Goal: Find specific page/section: Find specific page/section

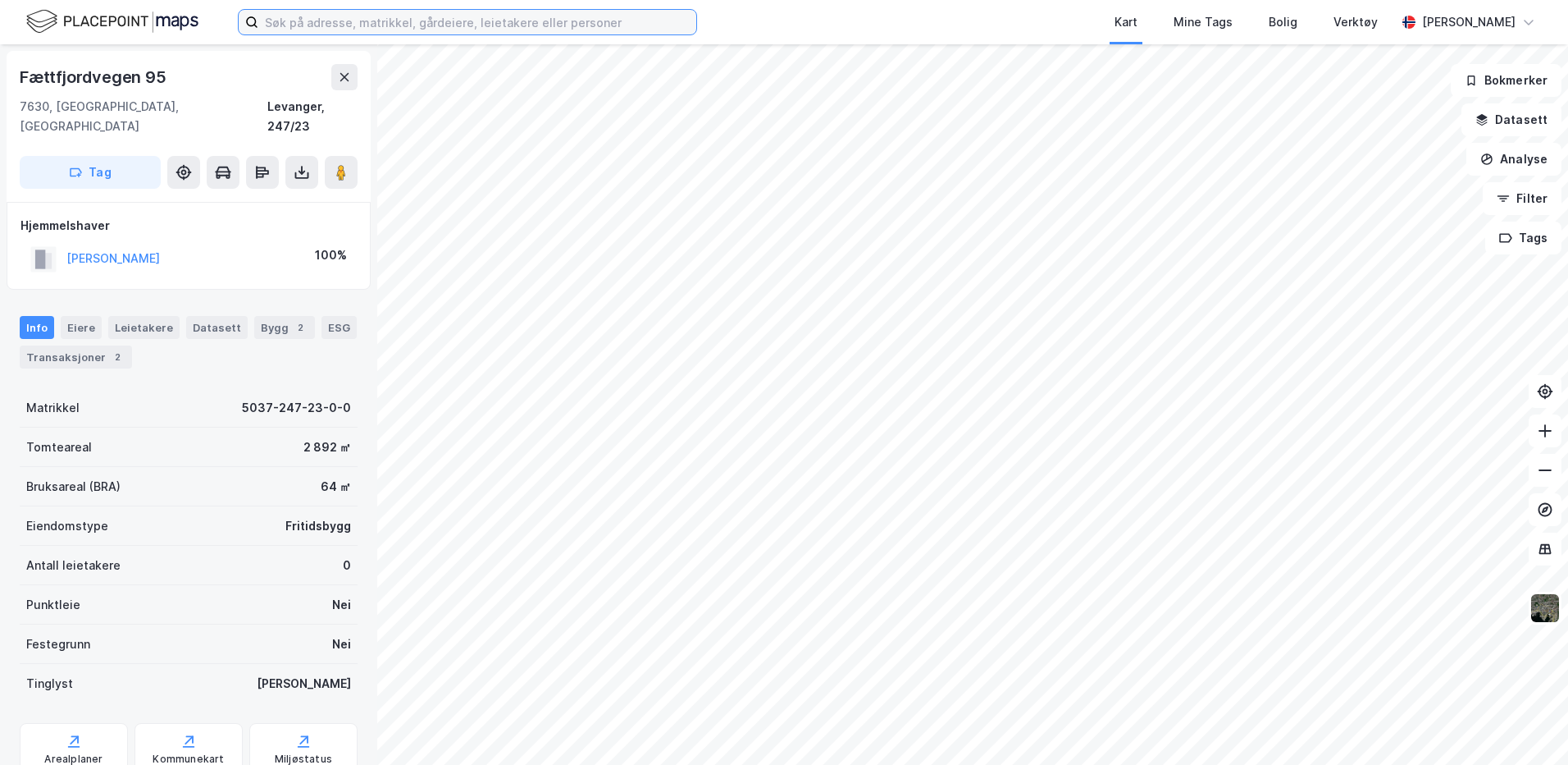
click at [281, 23] on input at bounding box center [477, 22] width 438 height 25
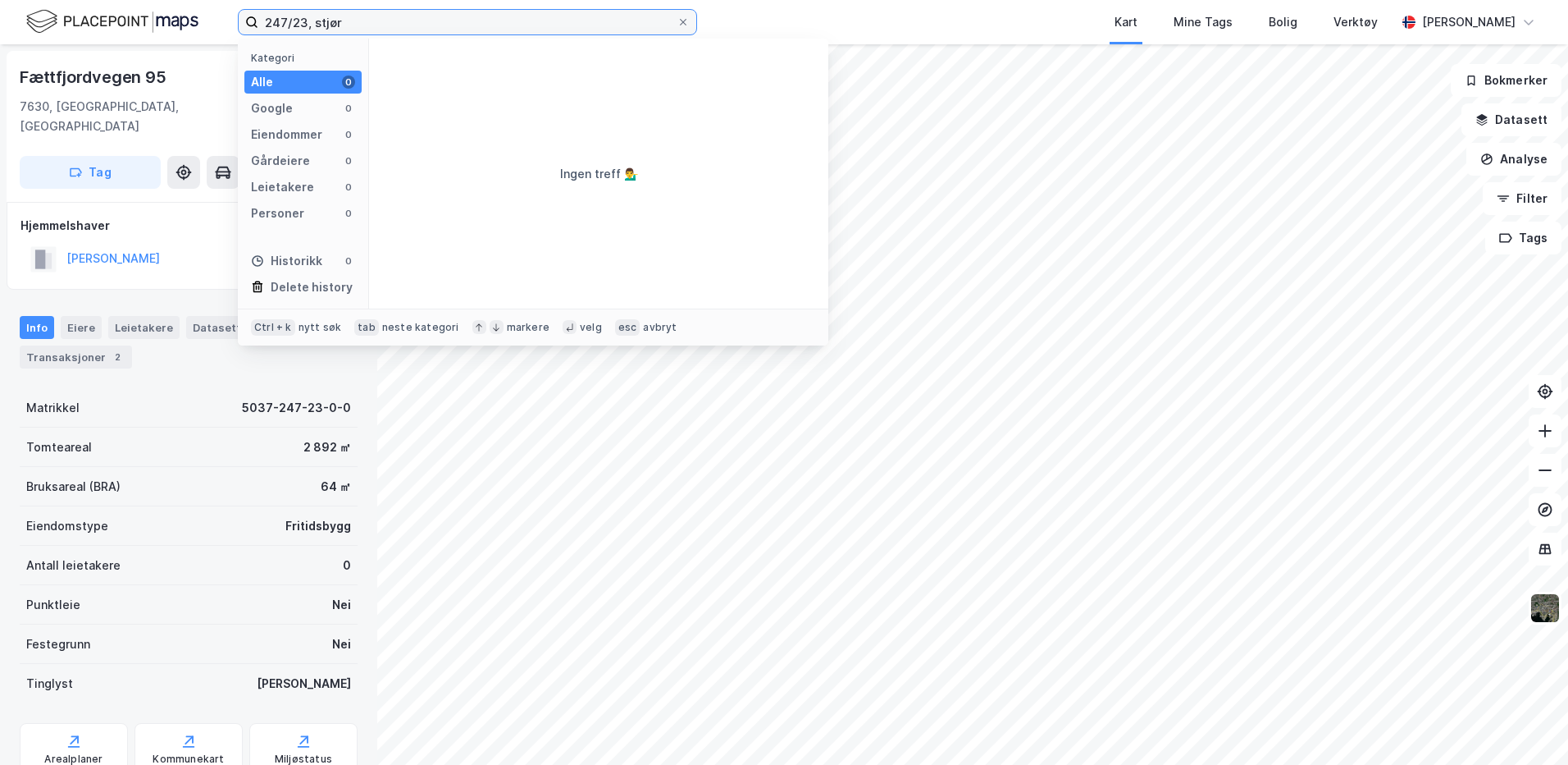
click at [394, 25] on input "247/23, stjør" at bounding box center [467, 22] width 418 height 25
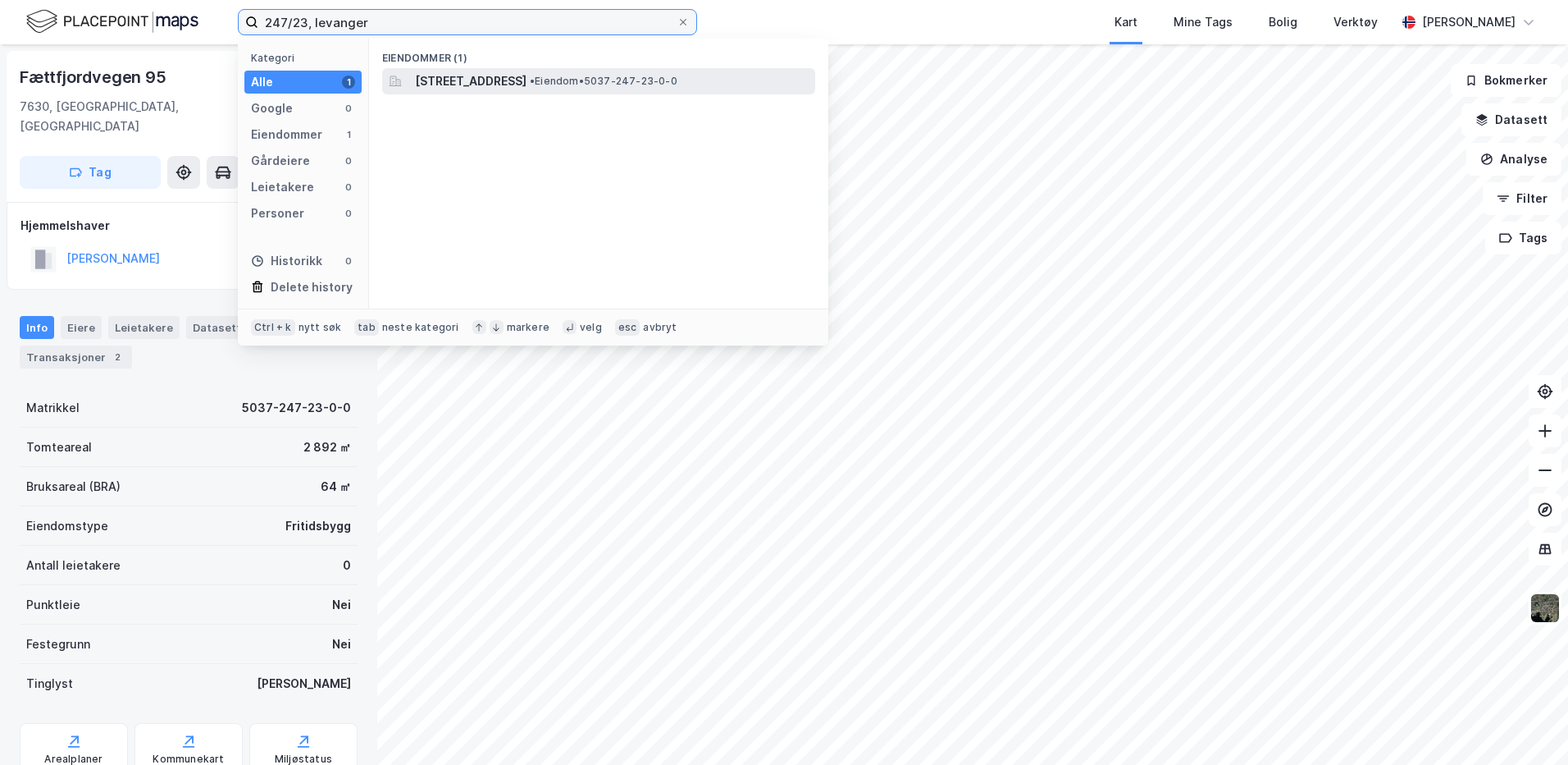
type input "247/23, levanger"
click at [434, 89] on span "[STREET_ADDRESS]" at bounding box center [471, 80] width 112 height 19
